Goal: Information Seeking & Learning: Check status

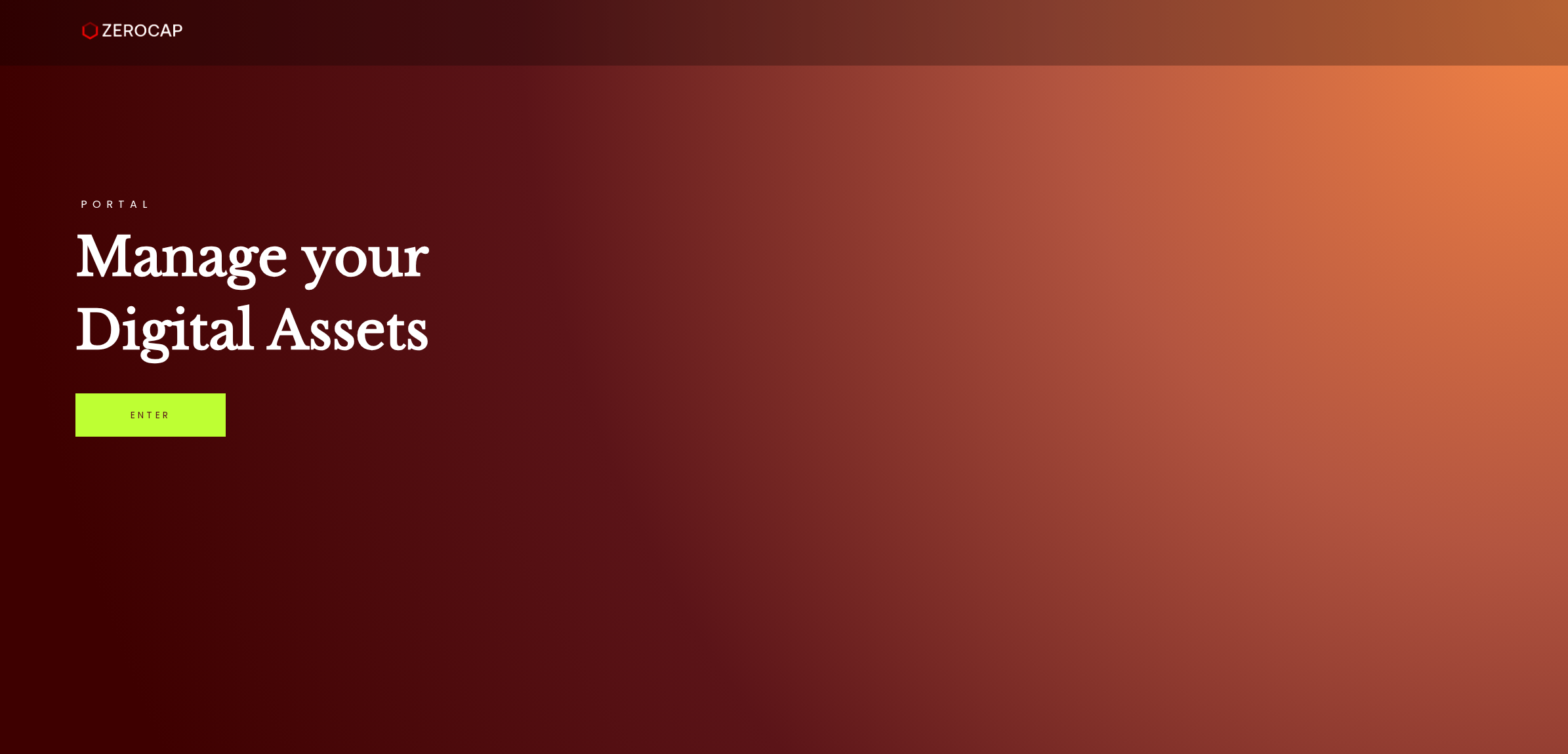
click at [210, 425] on link "Enter" at bounding box center [151, 415] width 151 height 43
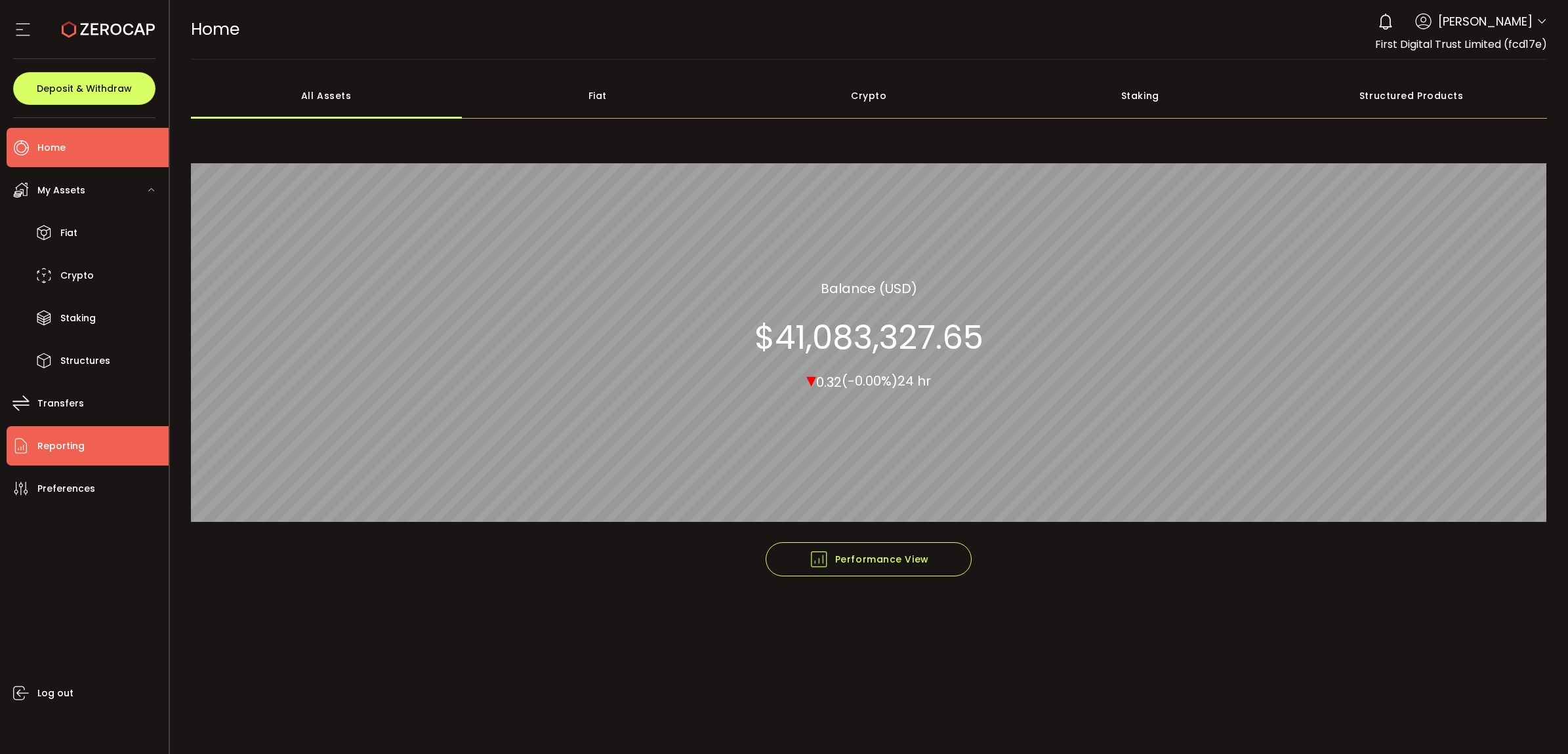
click at [95, 431] on li "Reporting" at bounding box center [88, 445] width 162 height 39
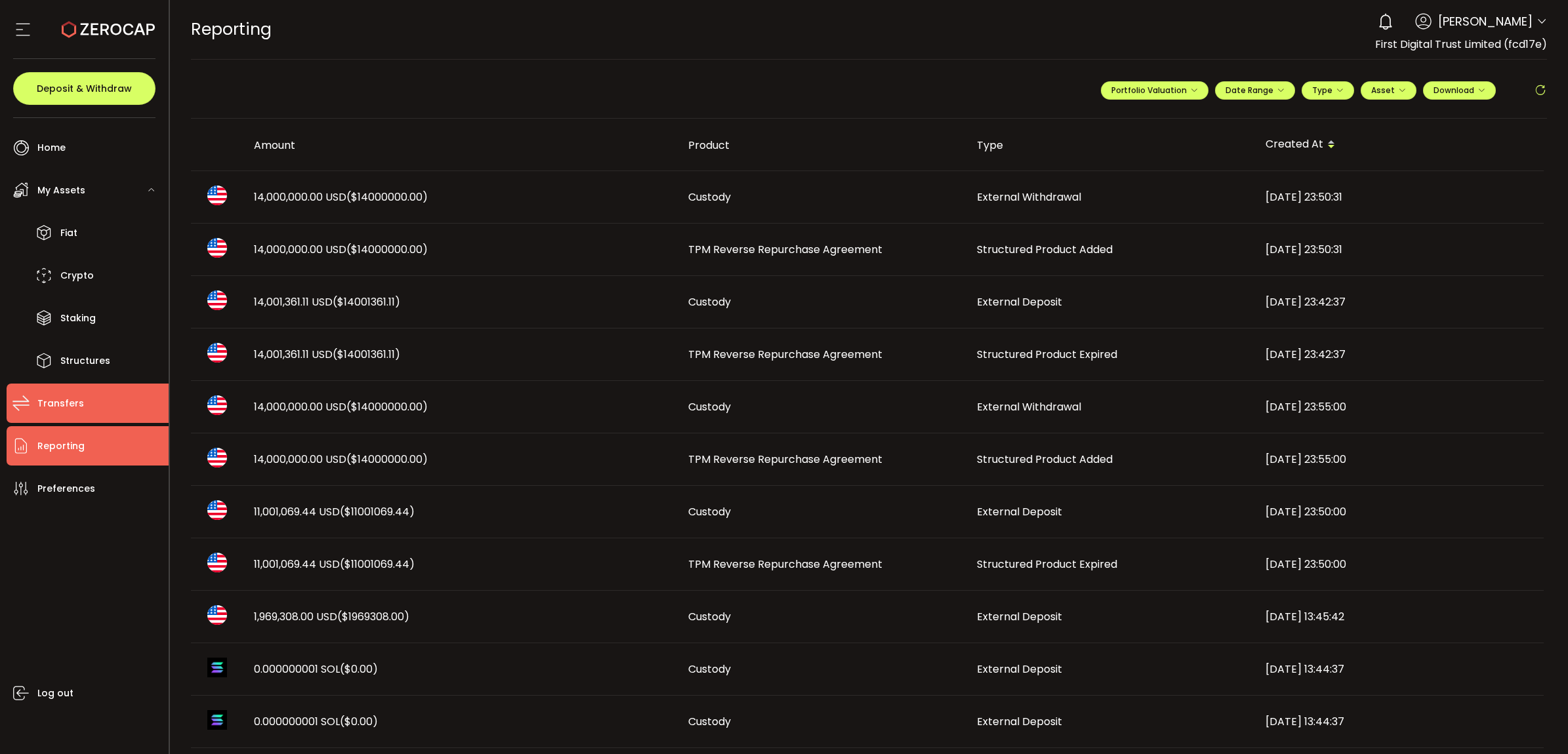
click at [111, 414] on li "Transfers" at bounding box center [88, 402] width 162 height 39
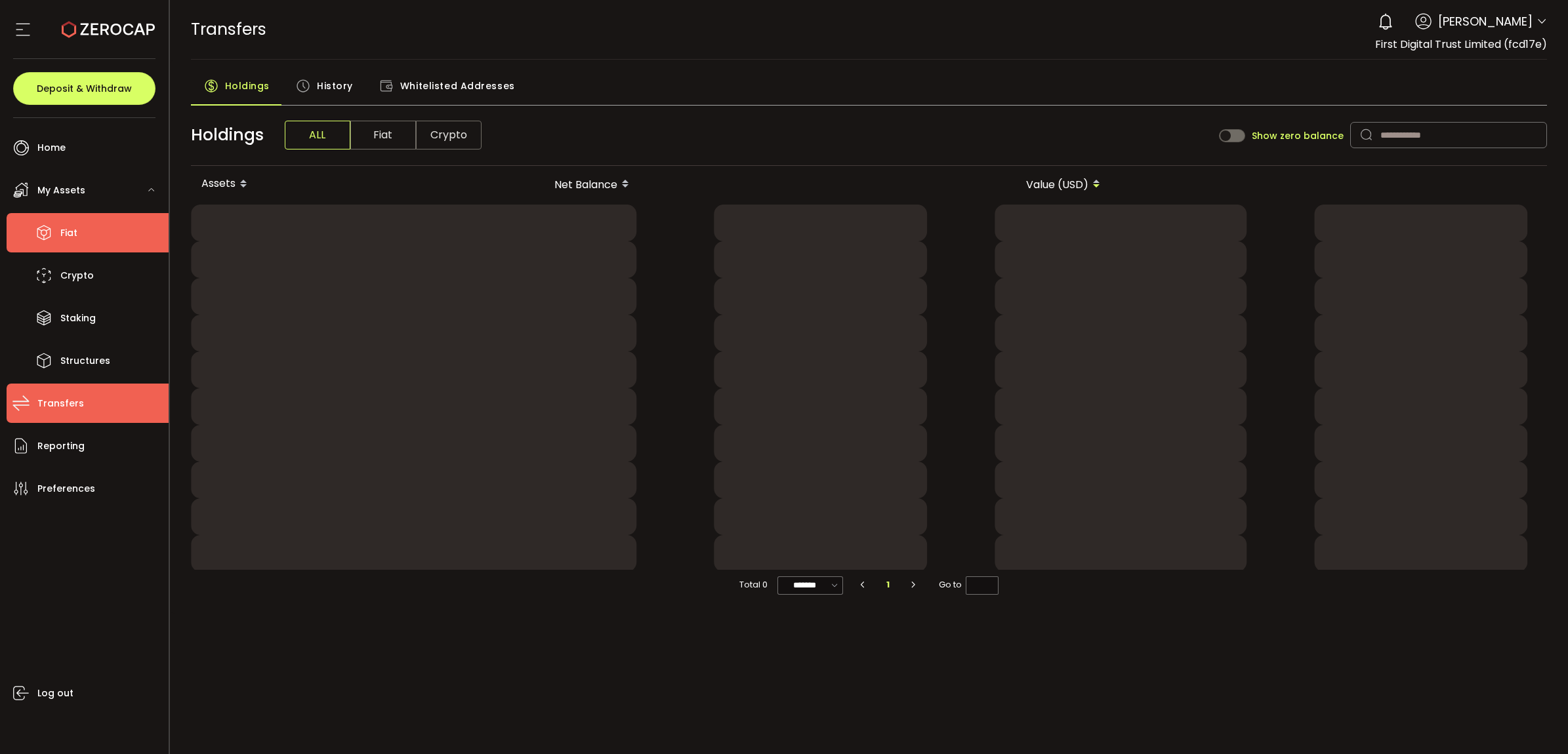
click at [100, 222] on li "Fiat" at bounding box center [88, 232] width 162 height 39
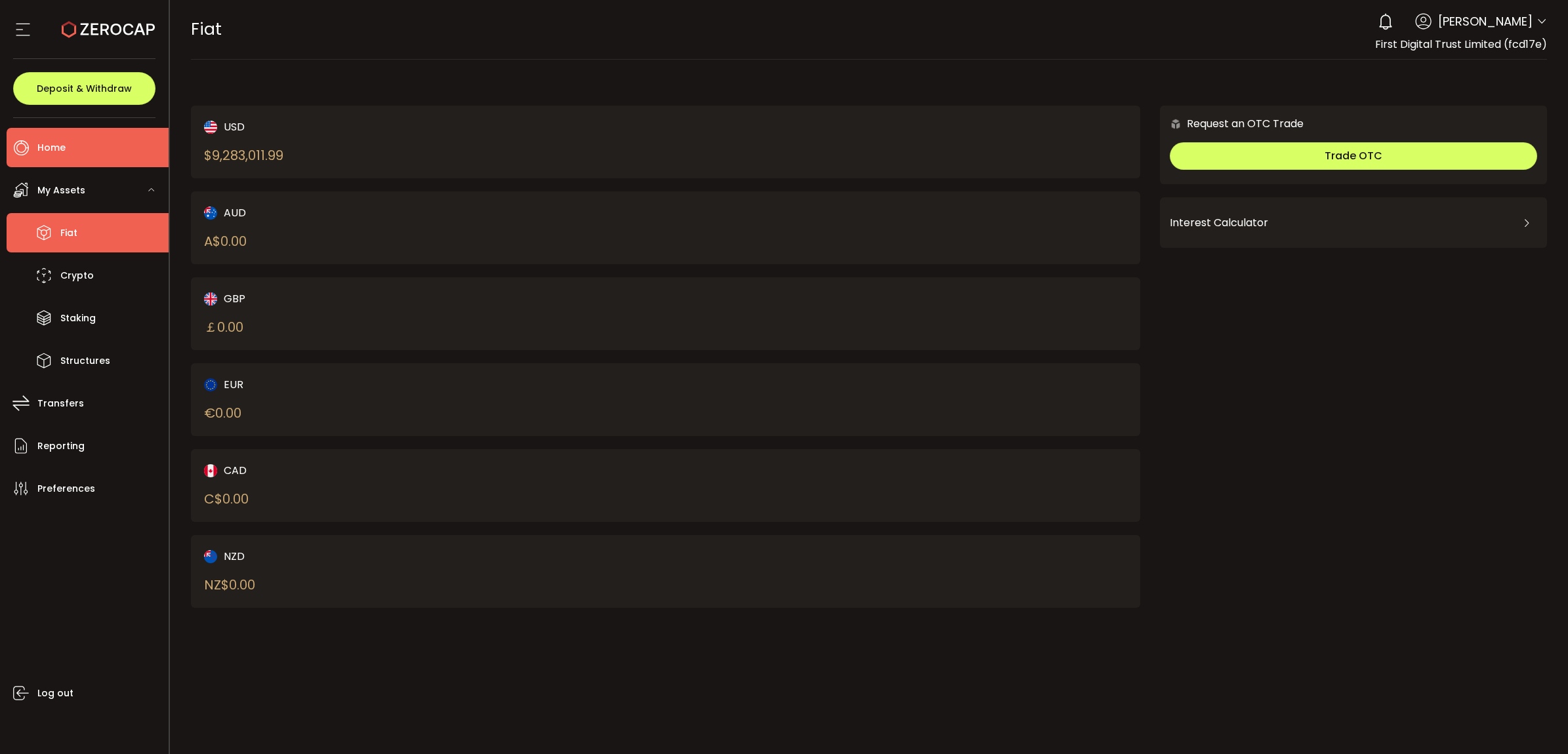
click at [105, 149] on li "Home" at bounding box center [88, 147] width 162 height 39
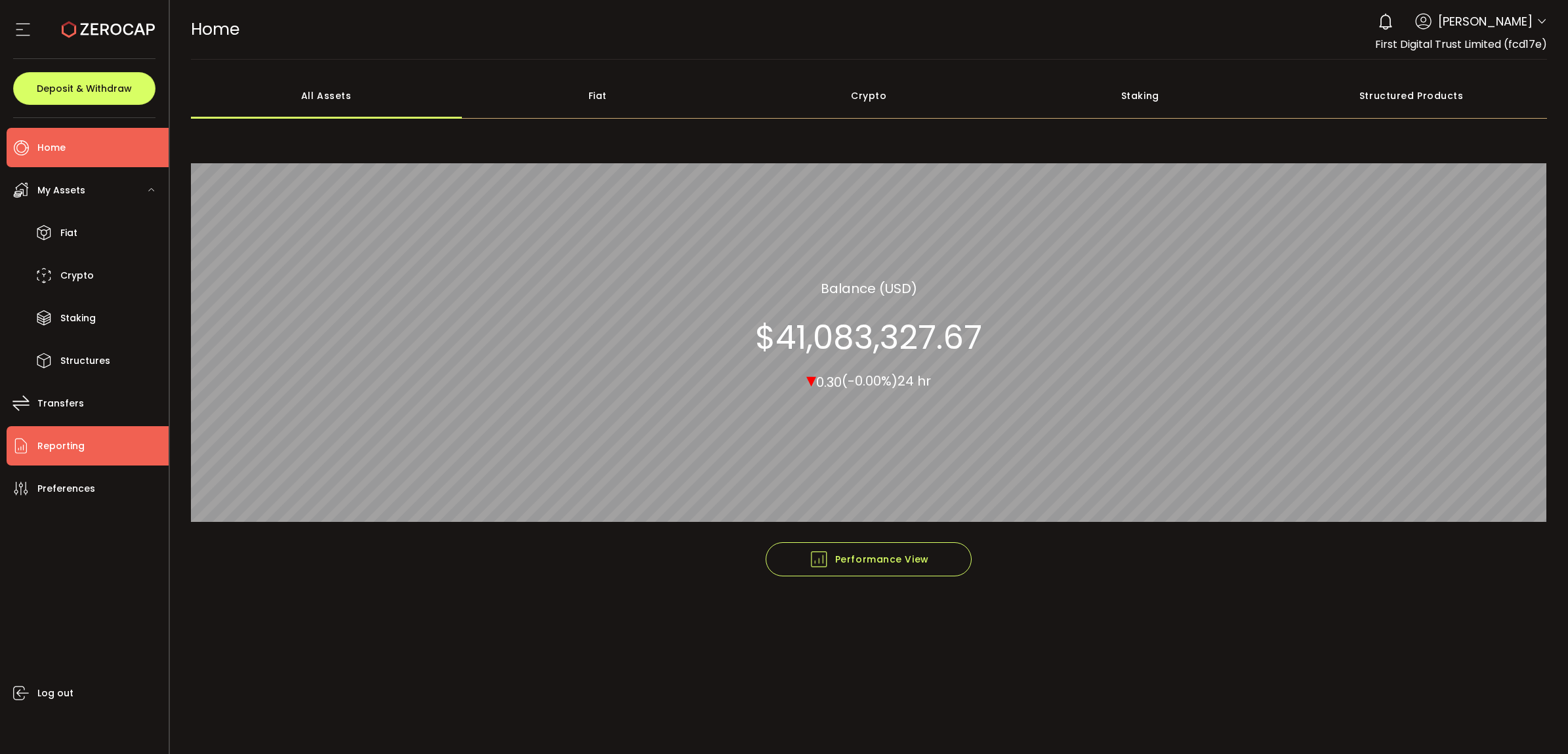
click at [73, 452] on span "Reporting" at bounding box center [61, 446] width 47 height 19
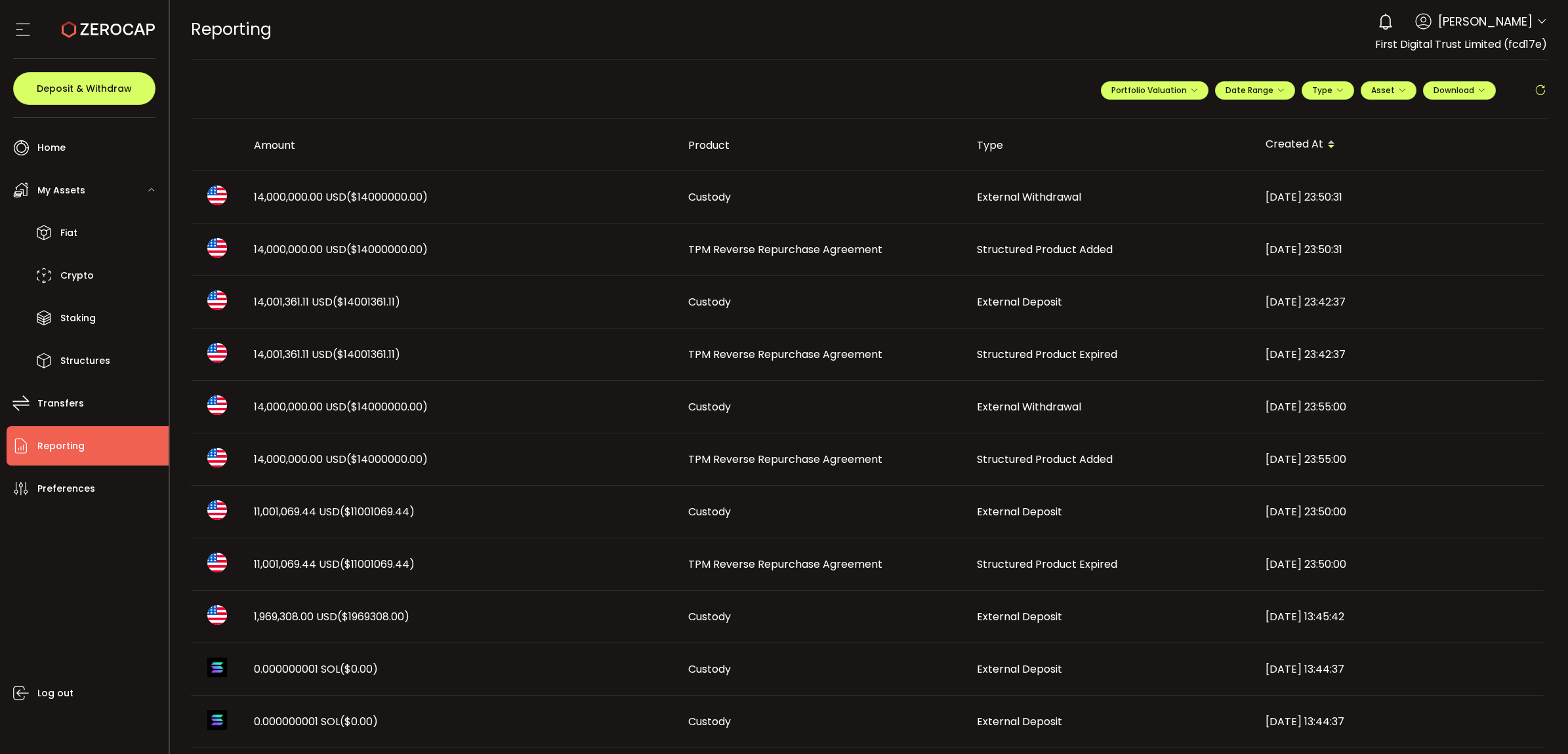
click at [789, 341] on td "TPM Reverse Repurchase Agreement" at bounding box center [822, 355] width 289 height 52
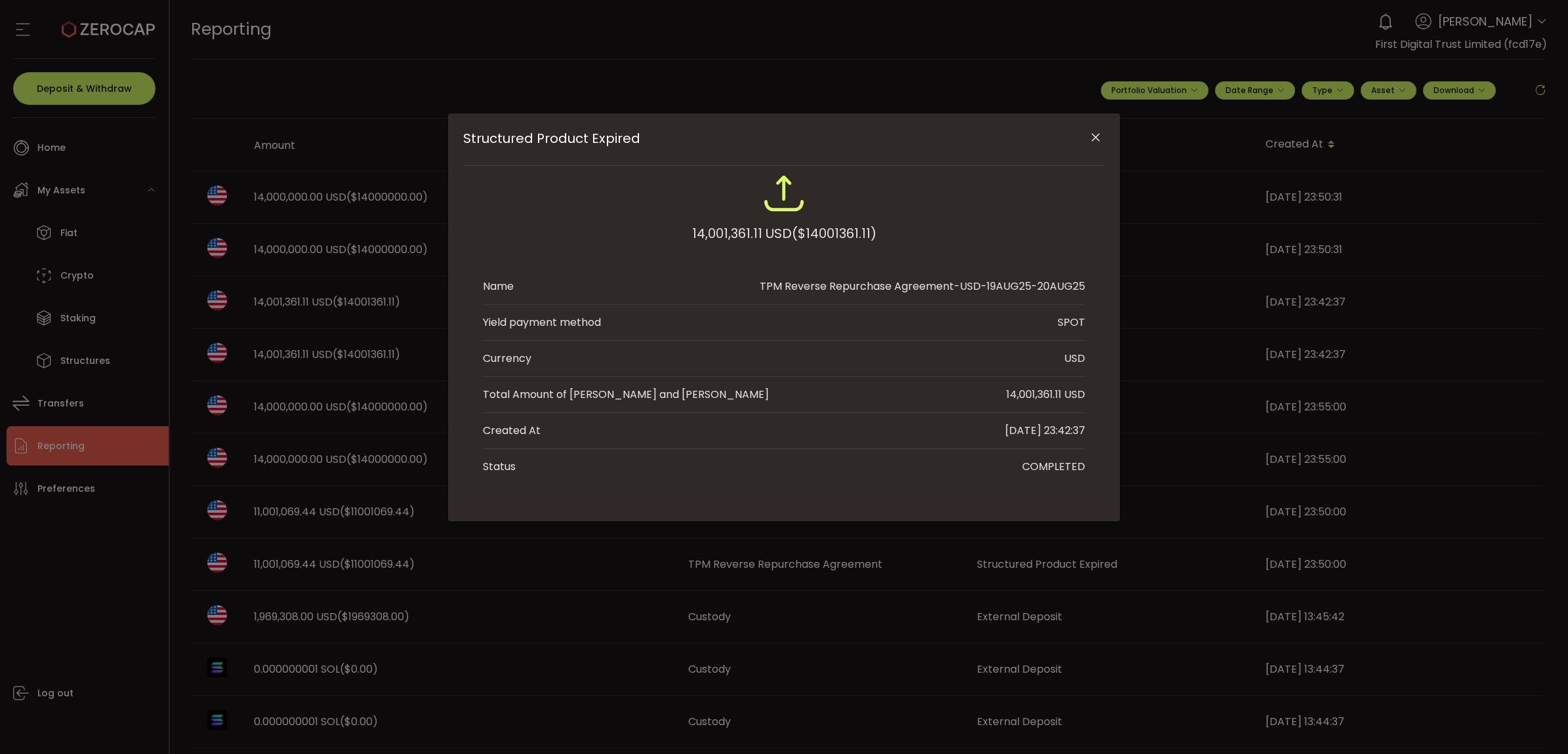
click at [1096, 132] on icon "Close" at bounding box center [1095, 137] width 13 height 13
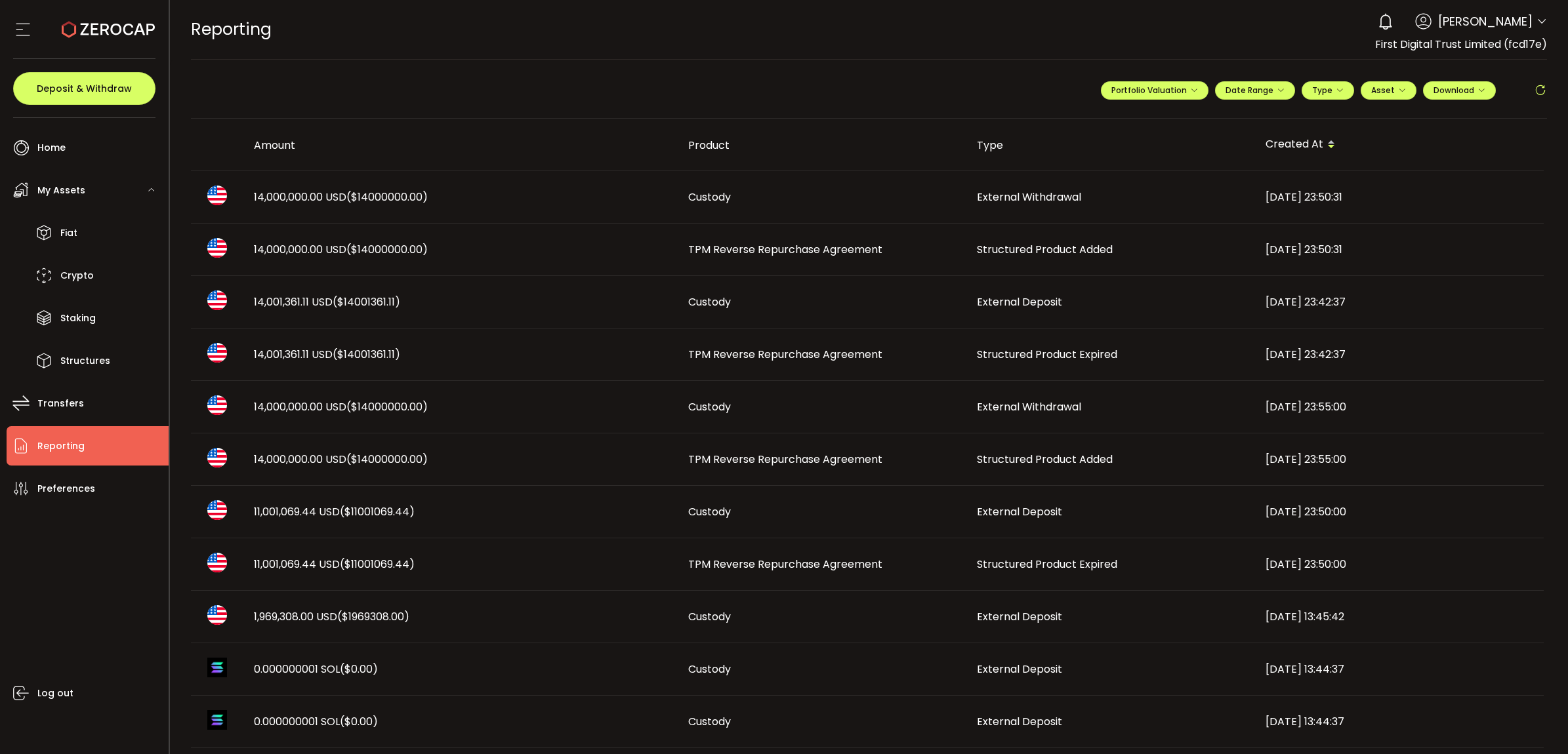
click at [1015, 296] on span "External Deposit" at bounding box center [1019, 302] width 85 height 15
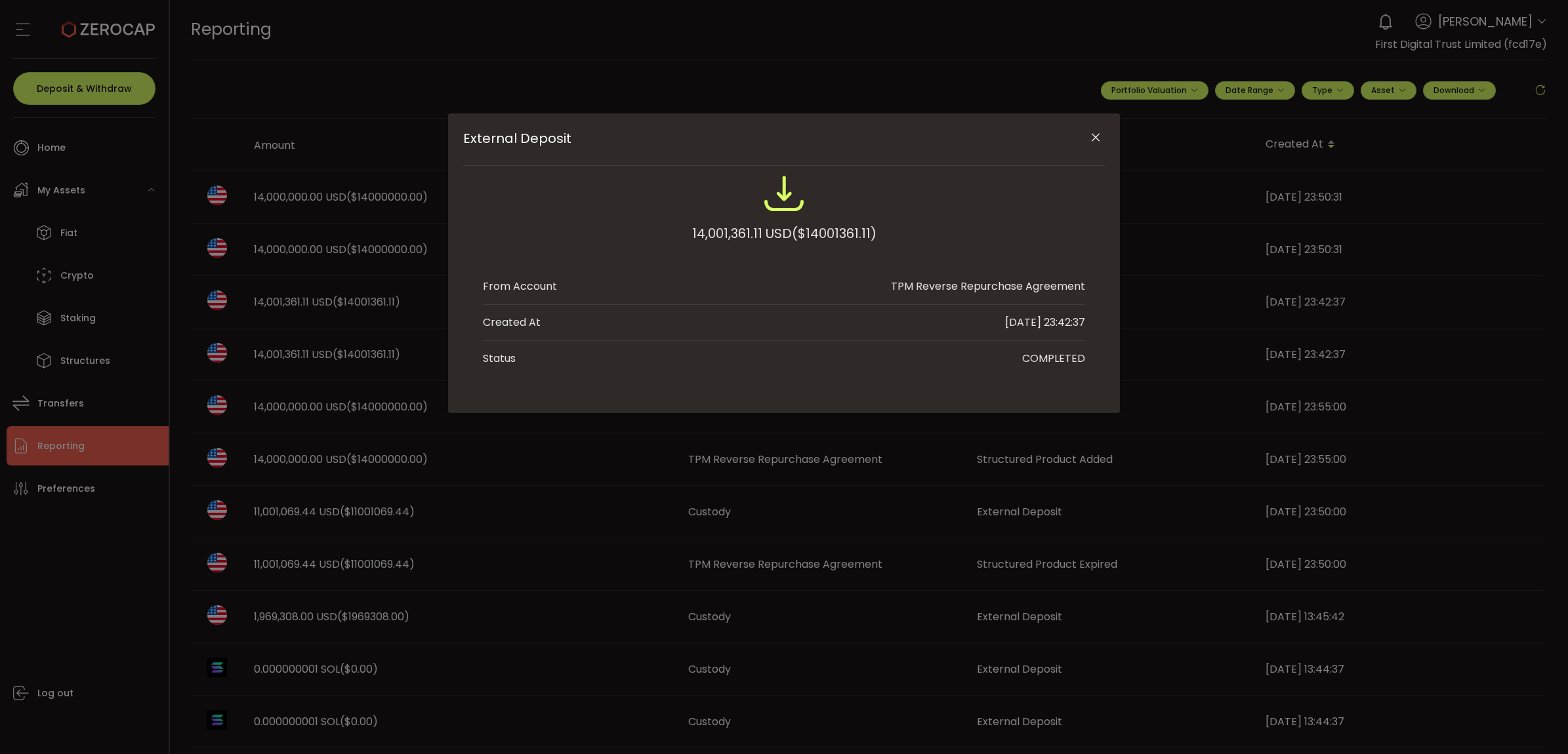
click at [1090, 131] on icon "Close" at bounding box center [1095, 137] width 13 height 13
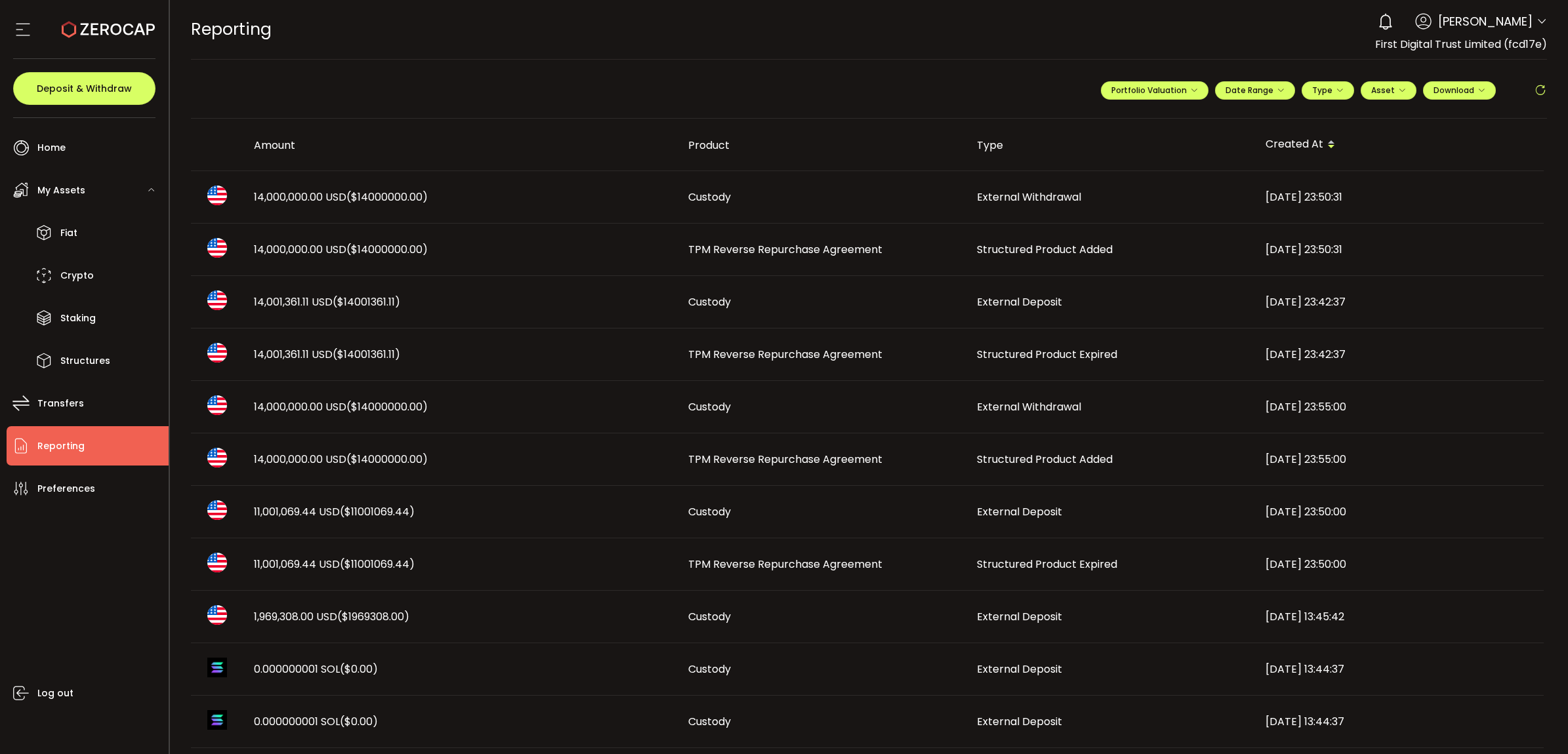
click at [1037, 351] on span "Structured Product Expired" at bounding box center [1046, 355] width 141 height 15
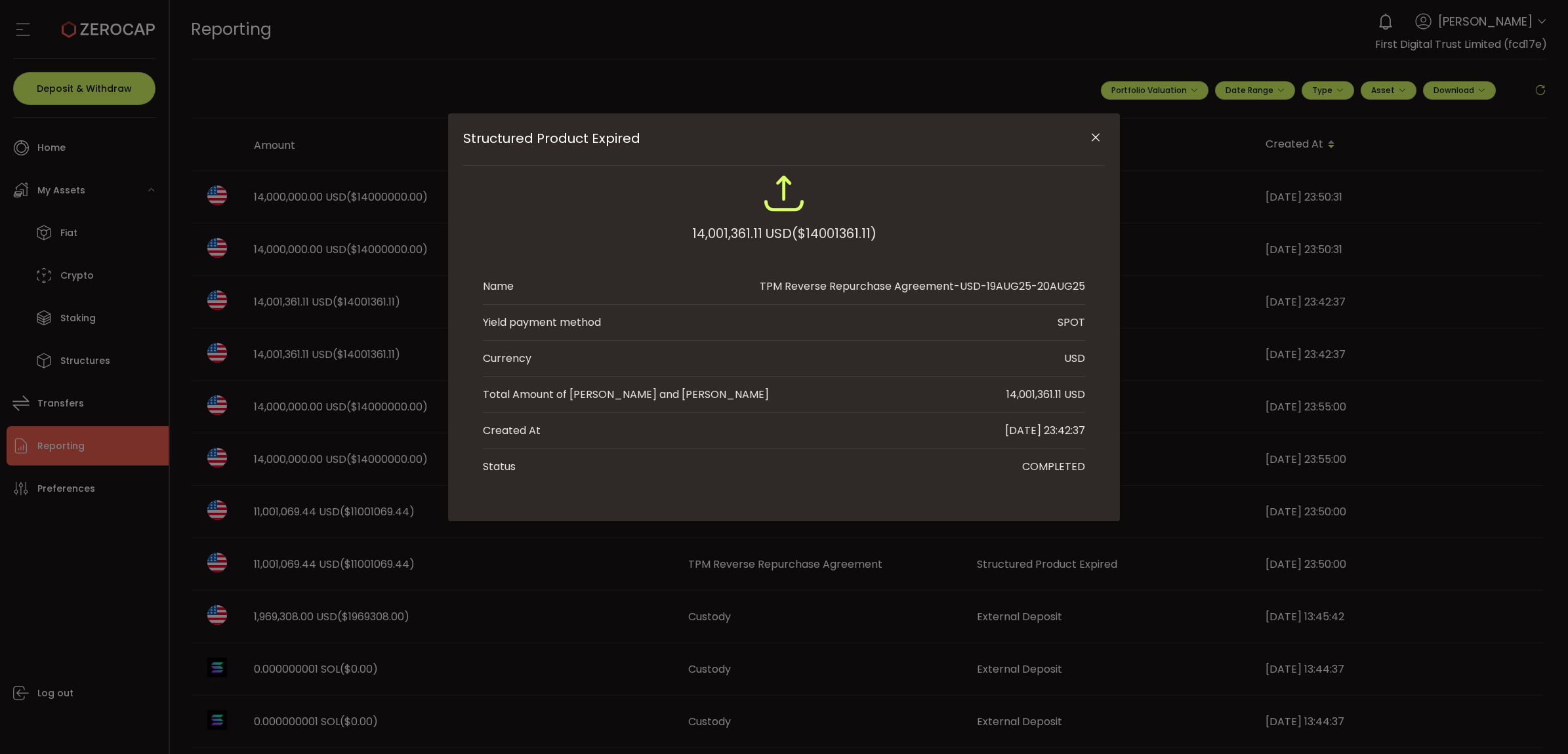
click at [1097, 139] on icon "Close" at bounding box center [1095, 137] width 13 height 13
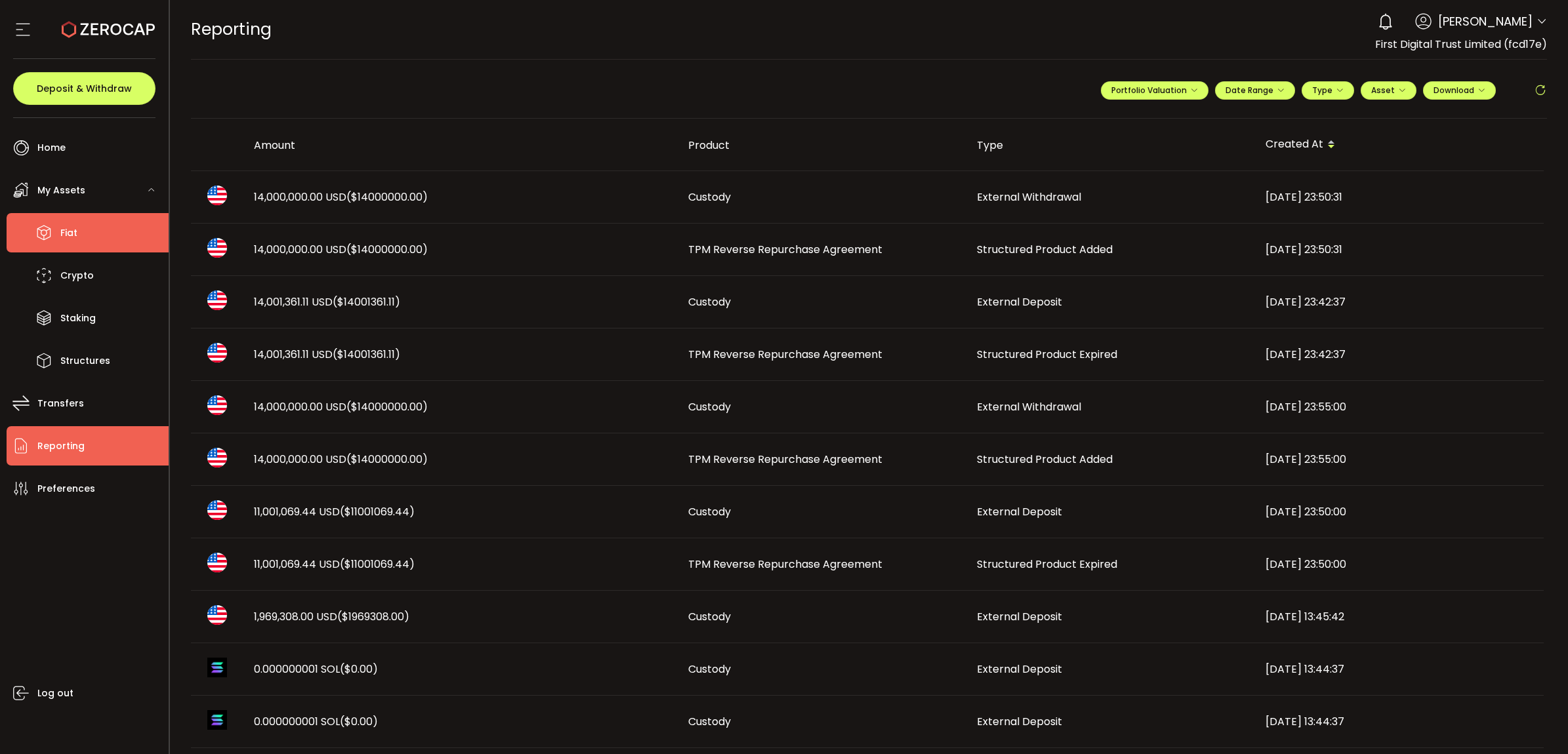
click at [88, 246] on li "Fiat" at bounding box center [88, 232] width 162 height 39
